Goal: Task Accomplishment & Management: Use online tool/utility

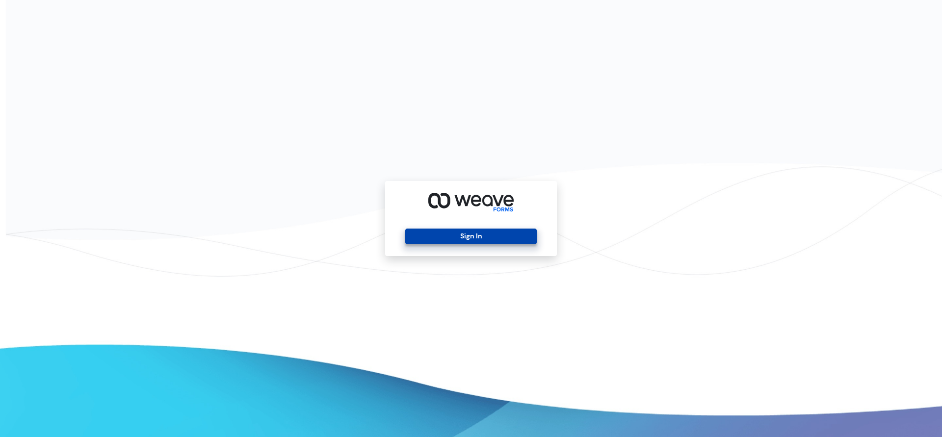
click at [517, 234] on button "Sign In" at bounding box center [470, 237] width 131 height 16
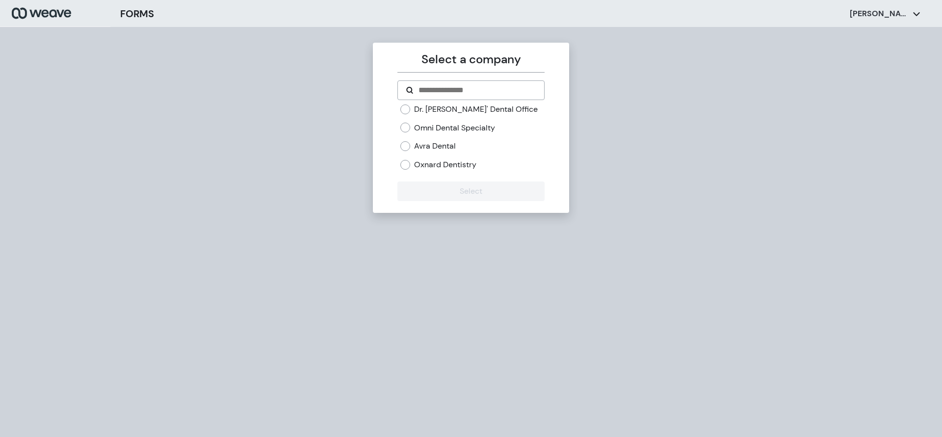
click at [422, 165] on label "Oxnard Dentistry" at bounding box center [445, 165] width 62 height 11
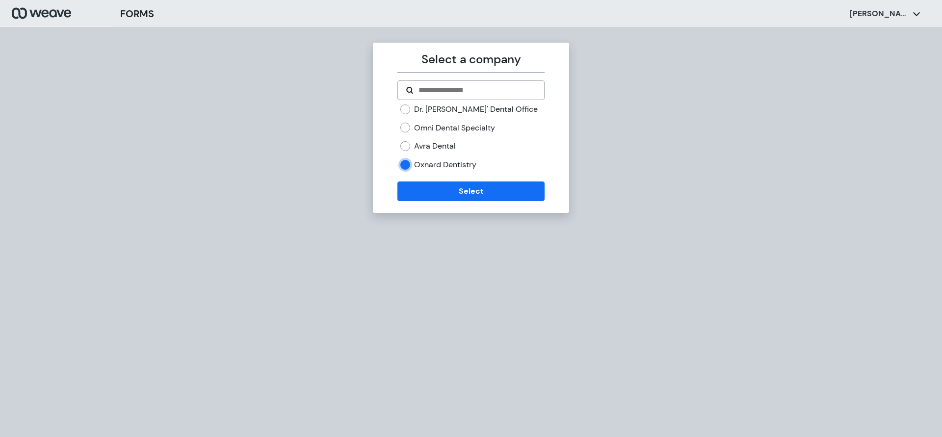
click at [420, 181] on form "Dr. Jay Ross' Dental Office Omni Dental Specialty Avra Dental Oxnard Dentistry …" at bounding box center [471, 140] width 147 height 121
click at [409, 191] on button "Select" at bounding box center [471, 192] width 147 height 20
